Goal: Task Accomplishment & Management: Use online tool/utility

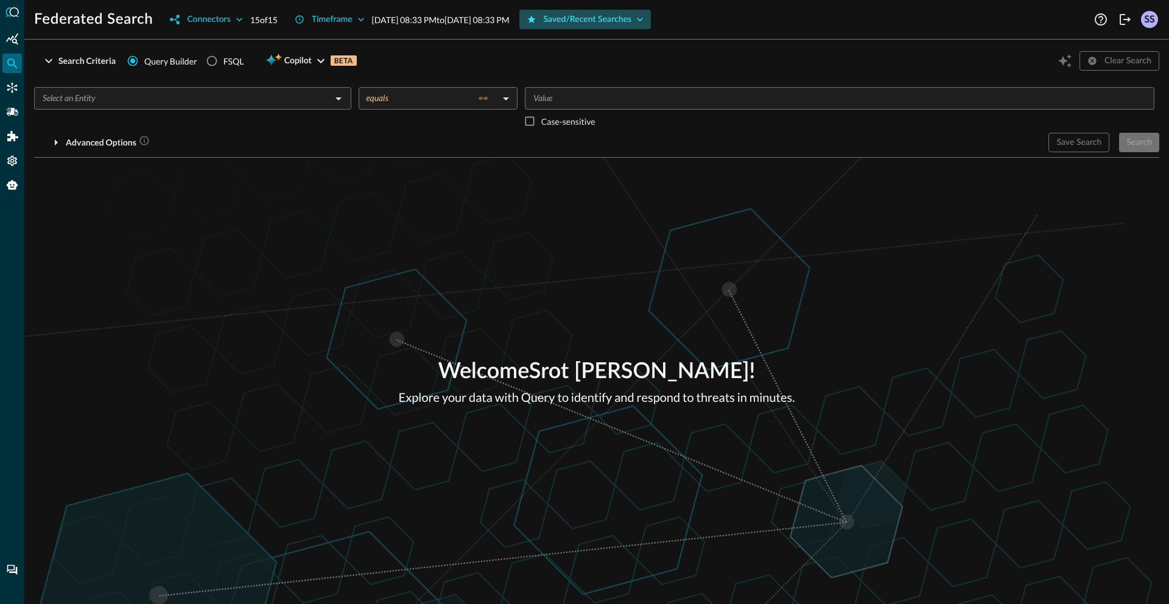
click at [631, 23] on div "Saved/Recent Searches" at bounding box center [588, 19] width 88 height 15
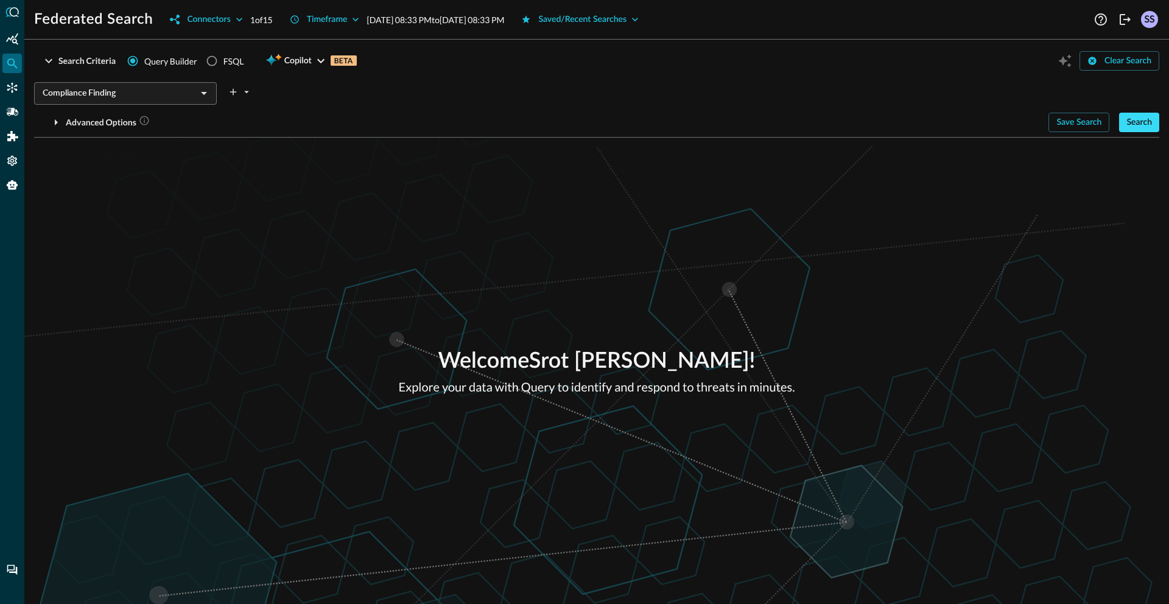
click at [1140, 128] on div "Search" at bounding box center [1139, 122] width 26 height 15
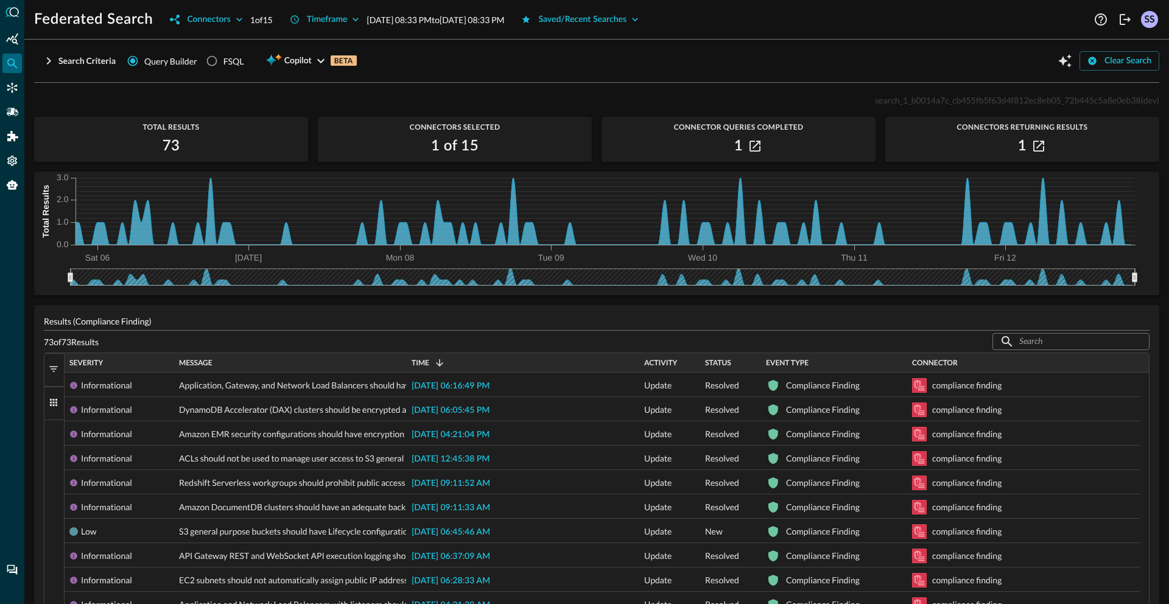
click at [892, 97] on span "search_1_b0014a7c_cb455fb5f63d4f812ec8eb05_72b445c5a8e0eb38" at bounding box center [1008, 100] width 266 height 10
copy span "search_1_b0014a7c_cb455fb5f63d4f812ec8eb05_72b445c5a8e0eb38"
click at [65, 58] on div "Search Criteria" at bounding box center [86, 61] width 57 height 15
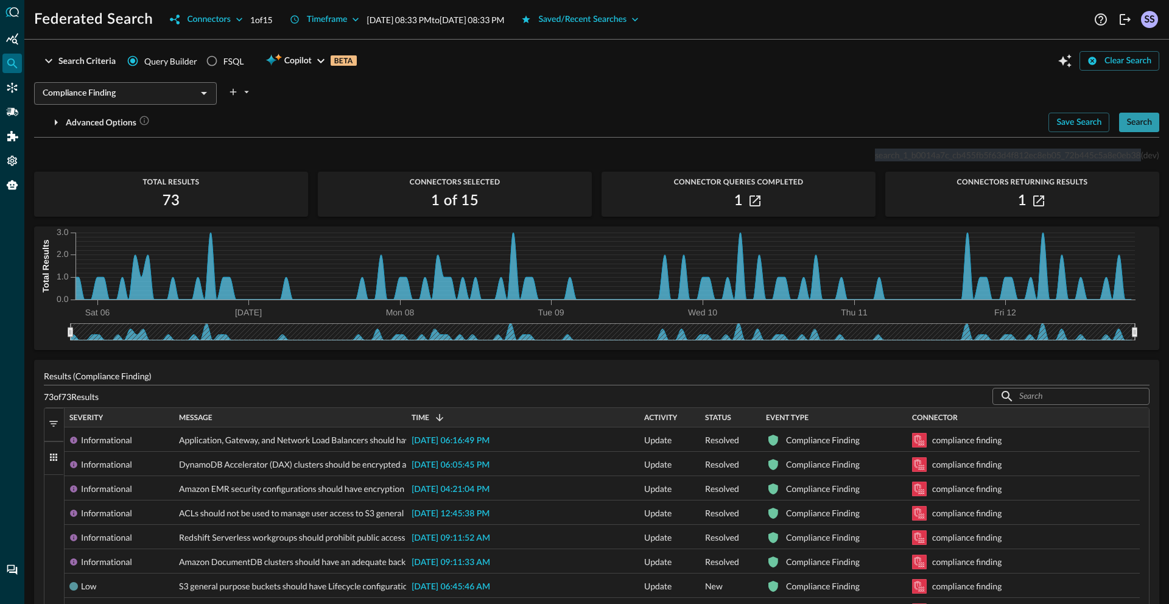
click at [1134, 121] on div "Search" at bounding box center [1139, 122] width 26 height 15
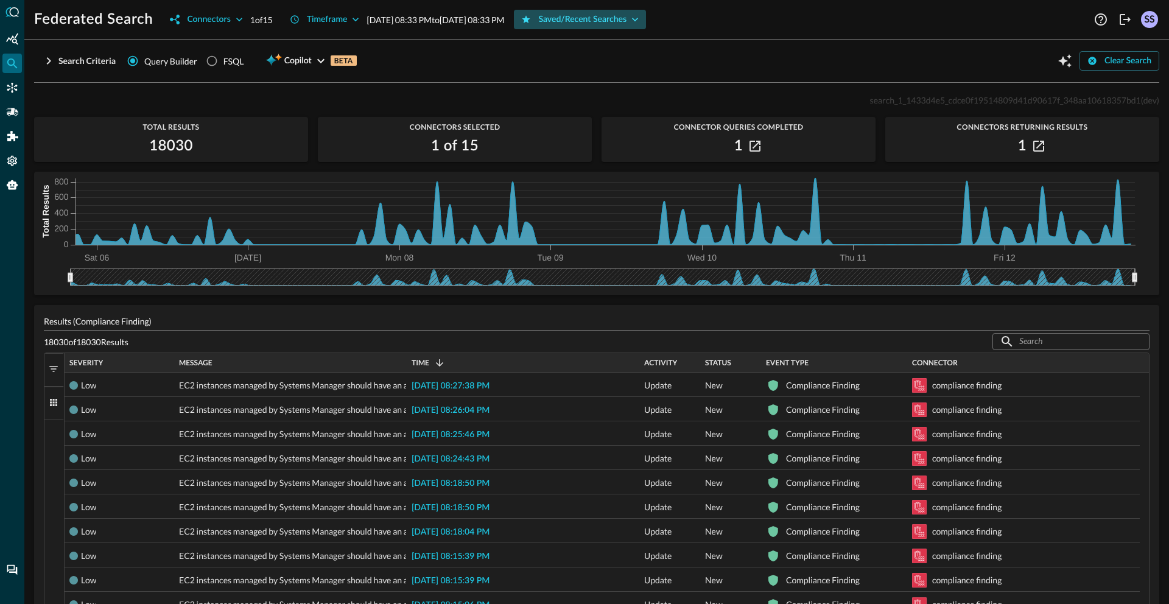
click at [627, 22] on div "Saved/Recent Searches" at bounding box center [582, 19] width 88 height 15
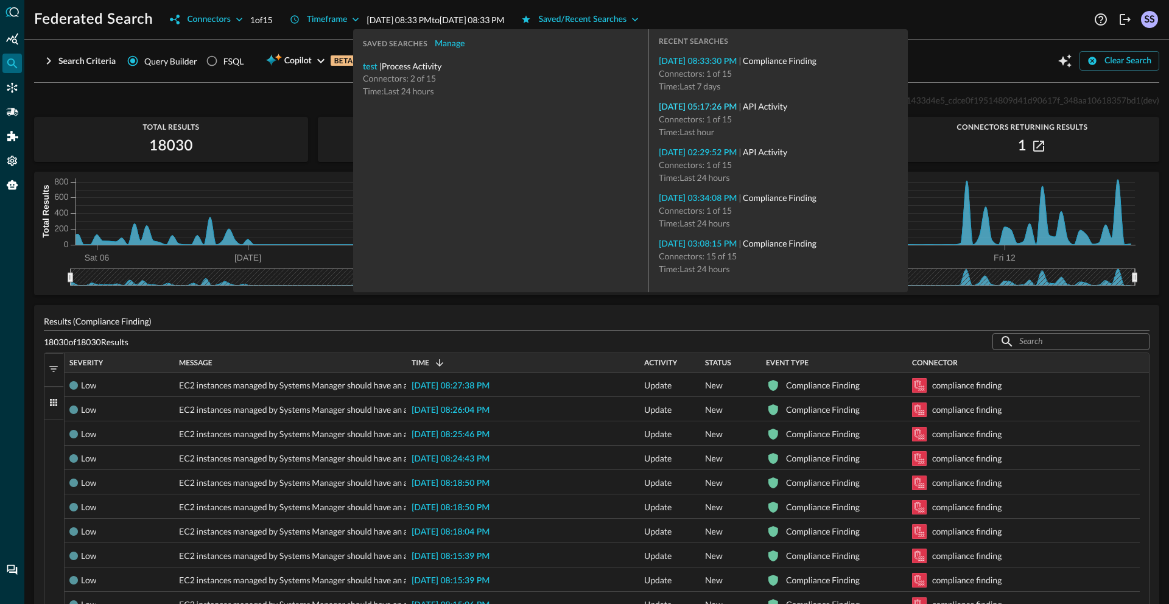
type input "API Activity"
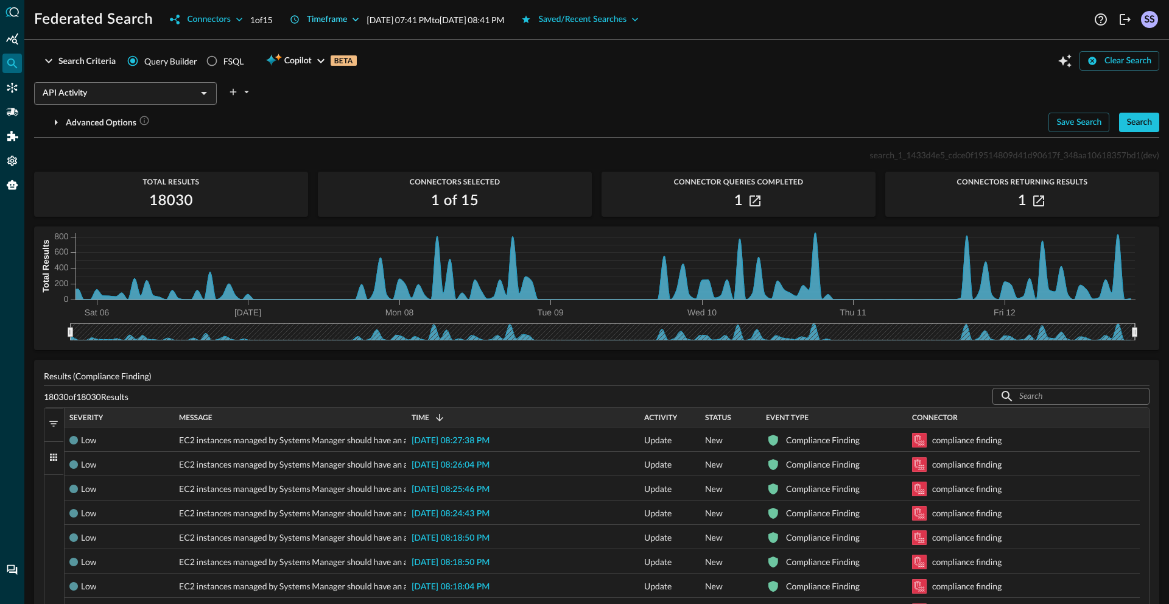
click at [326, 19] on div "Timeframe" at bounding box center [327, 19] width 41 height 15
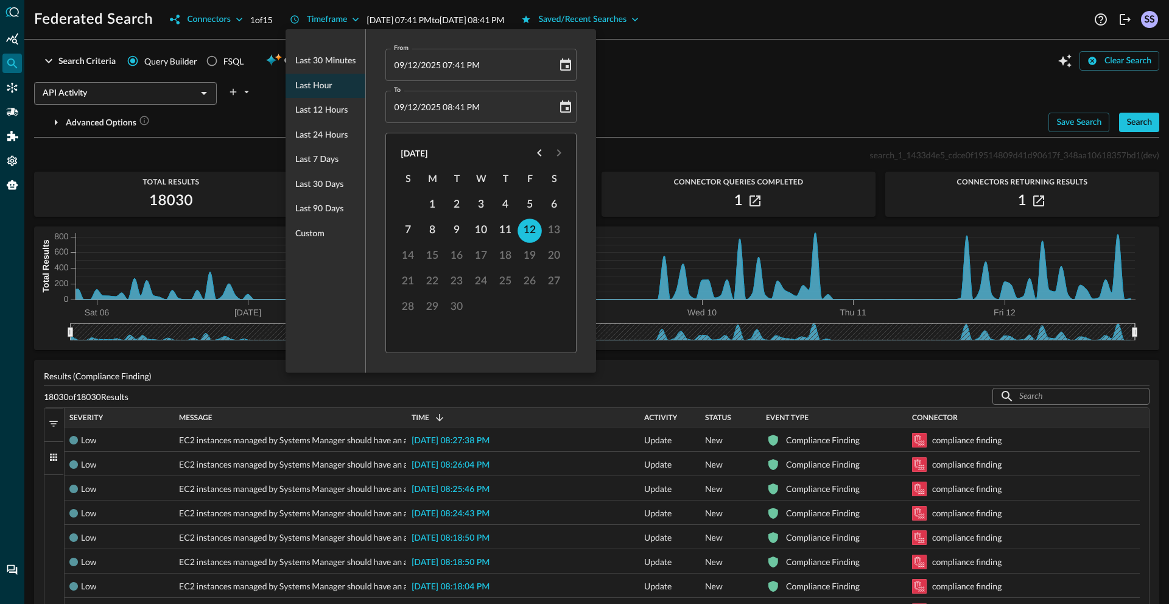
click at [718, 82] on div at bounding box center [584, 302] width 1169 height 604
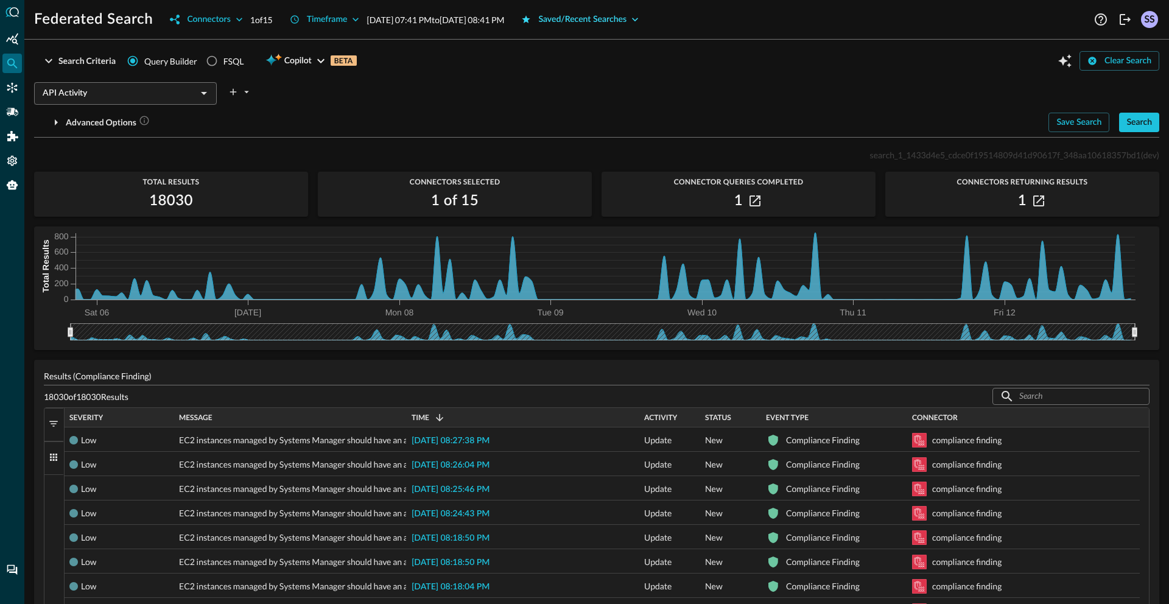
click at [606, 24] on div "Saved/Recent Searches" at bounding box center [582, 19] width 88 height 15
click at [1144, 124] on button "Search" at bounding box center [1139, 122] width 40 height 19
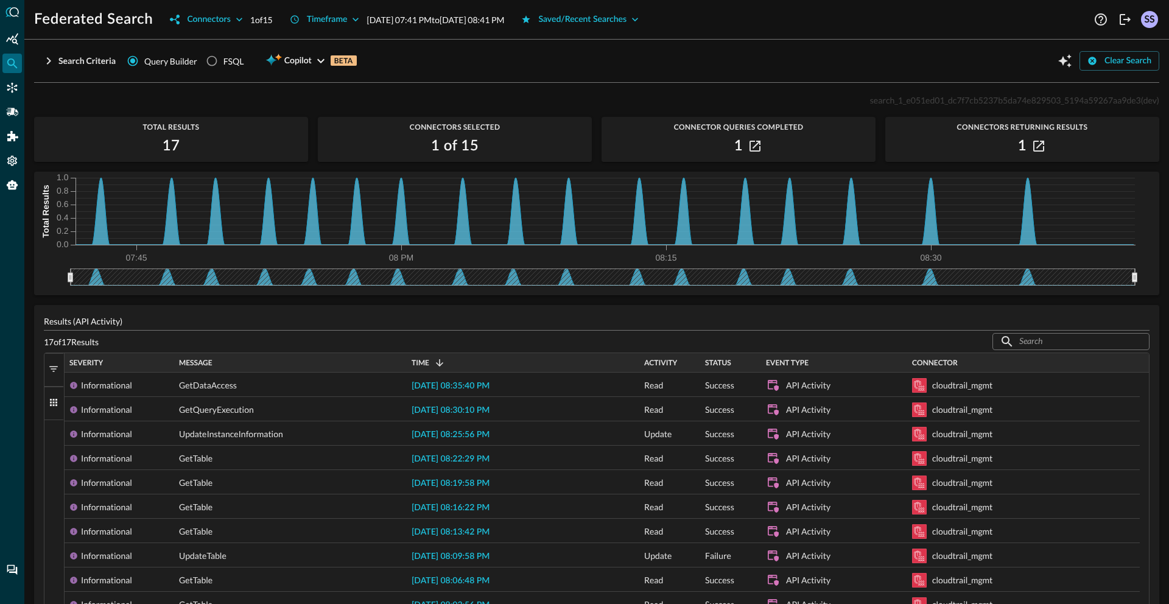
click at [665, 93] on div "search_1_e051ed01_dc7f7cb5237b5da74e829503_5194a59267aa9de3 (dev)" at bounding box center [596, 100] width 1125 height 15
click at [930, 104] on span "search_1_e051ed01_dc7f7cb5237b5da74e829503_5194a59267aa9de3" at bounding box center [1005, 100] width 271 height 10
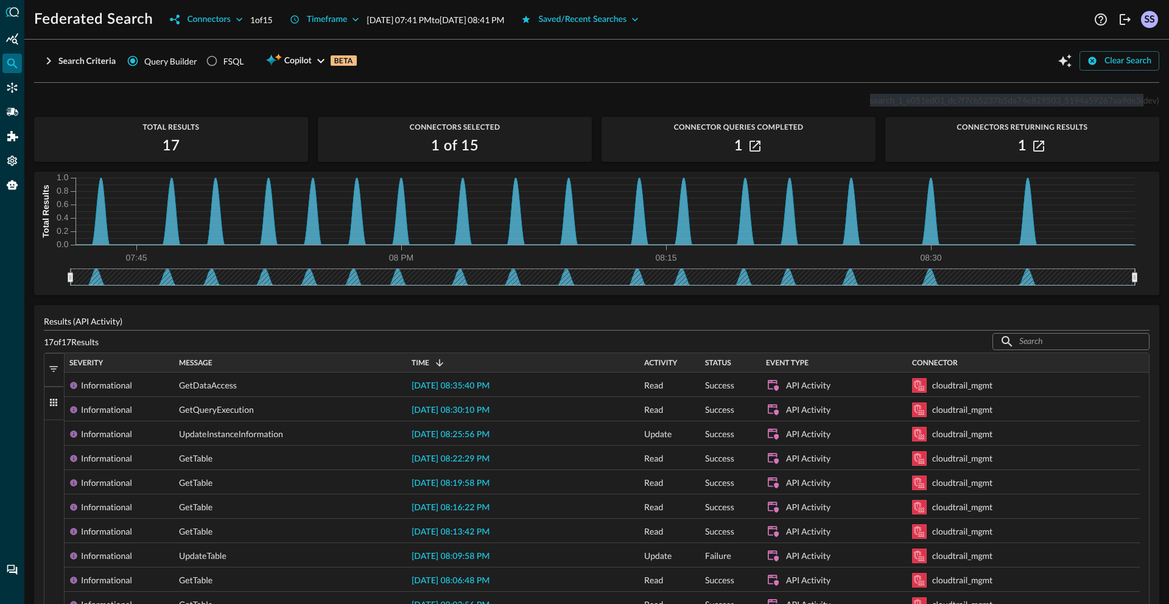
drag, startPoint x: 860, startPoint y: 105, endPoint x: 1131, endPoint y: 105, distance: 271.6
click at [1131, 105] on p "search_1_e051ed01_dc7f7cb5237b5da74e829503_5194a59267aa9de3 (dev)" at bounding box center [1014, 100] width 289 height 13
copy p "search_1_e051ed01_dc7f7cb5237b5da74e829503_5194a59267aa9de3"
click at [622, 76] on div "Search Criteria Query Builder FSQL Copilot BETA Clear Search API Activity ​ Adv…" at bounding box center [596, 65] width 1125 height 33
click at [907, 102] on span "search_1_e051ed01_dc7f7cb5237b5da74e829503_5194a59267aa9de3" at bounding box center [1005, 100] width 271 height 10
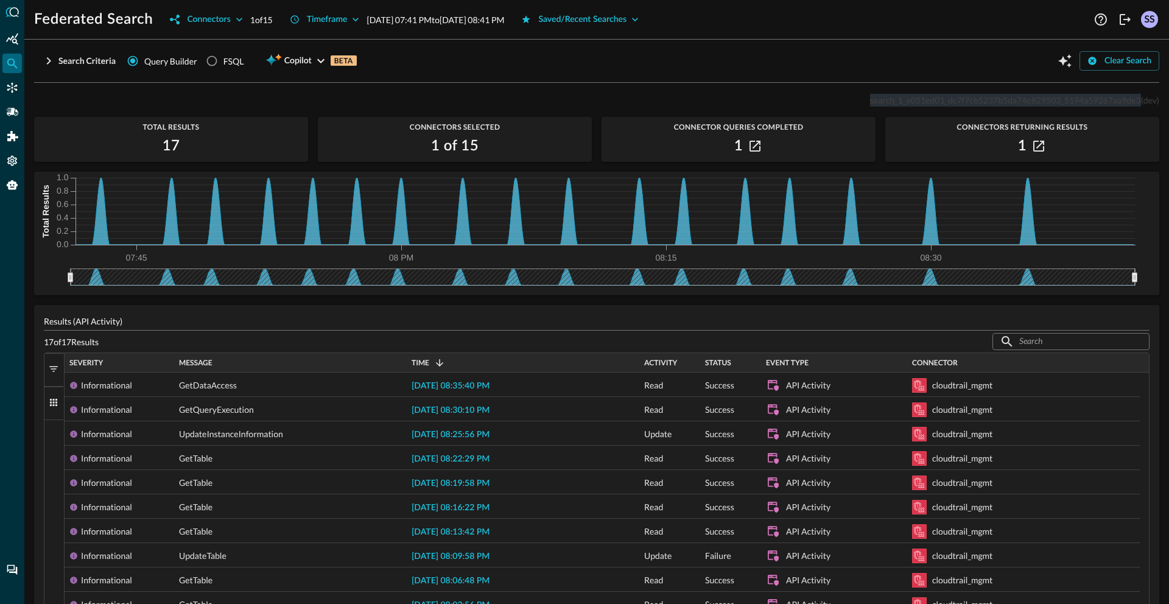
click at [907, 102] on span "search_1_e051ed01_dc7f7cb5237b5da74e829503_5194a59267aa9de3" at bounding box center [1005, 100] width 271 height 10
copy span "search_1_e051ed01_dc7f7cb5237b5da74e829503_5194a59267aa9de3"
